Goal: Complete application form

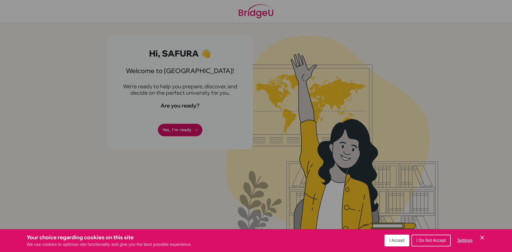
drag, startPoint x: 401, startPoint y: 241, endPoint x: 395, endPoint y: 239, distance: 6.7
click at [401, 240] on span "I Accept" at bounding box center [396, 240] width 15 height 5
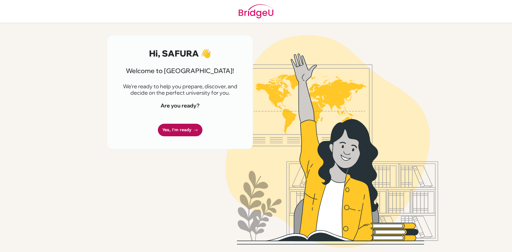
click at [173, 127] on link "Yes, I'm ready" at bounding box center [180, 130] width 45 height 13
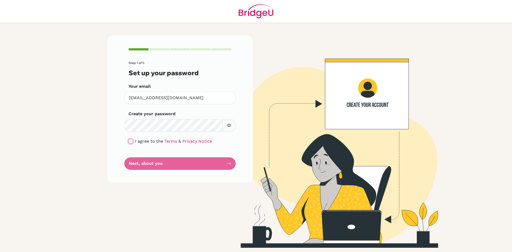
drag, startPoint x: 131, startPoint y: 140, endPoint x: 133, endPoint y: 151, distance: 11.1
click at [131, 141] on input "checkbox" at bounding box center [131, 141] width 4 height 4
checkbox input "true"
drag, startPoint x: 134, startPoint y: 154, endPoint x: 140, endPoint y: 162, distance: 9.9
click at [136, 155] on form "Step 1 of 5 Set up your password Your email safuraallahverdizada@istanbulint.co…" at bounding box center [180, 115] width 103 height 109
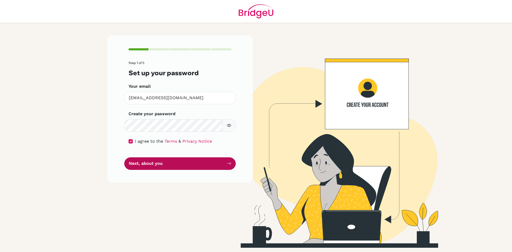
click at [141, 162] on button "Next, about you" at bounding box center [179, 163] width 111 height 13
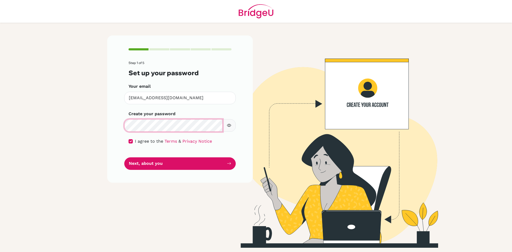
click at [124, 157] on button "Next, about you" at bounding box center [179, 163] width 111 height 13
